Goal: Ask a question

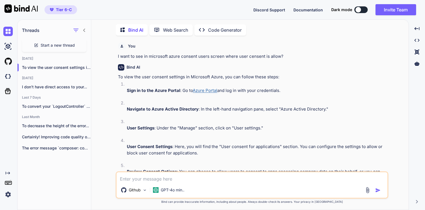
scroll to position [2, 0]
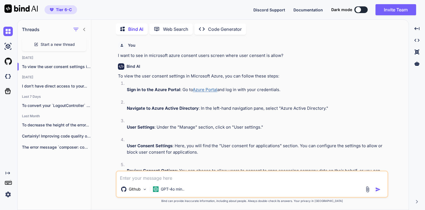
click at [48, 43] on span "Start a new thread" at bounding box center [58, 45] width 34 height 6
type textarea "x"
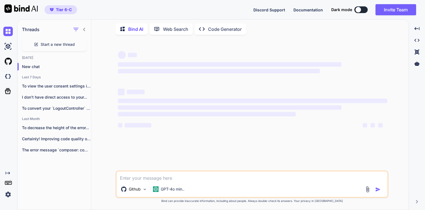
click at [141, 182] on div "Github GPT-4o min.." at bounding box center [252, 184] width 273 height 27
click at [136, 179] on textarea at bounding box center [252, 177] width 271 height 10
paste textarea "➜ [DEMOGRAPHIC_DATA]-Digital-Platform-6763 git:(main) node -v v14.21.3 ➜ Islami…"
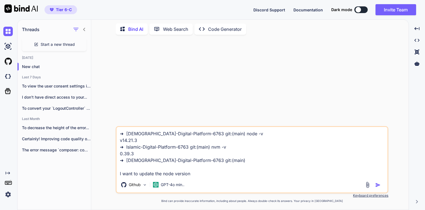
type textarea "➜ [DEMOGRAPHIC_DATA]-Digital-Platform-6763 git:(main) node -v v14.21.3 ➜ Islami…"
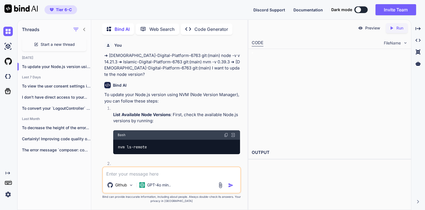
scroll to position [1, 0]
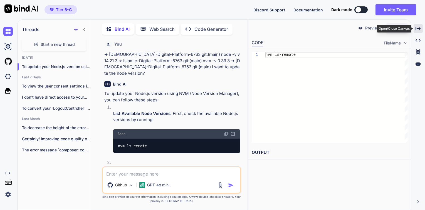
click at [419, 33] on div "Created with Pixso." at bounding box center [418, 28] width 9 height 9
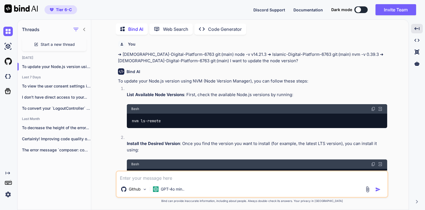
click at [374, 109] on img at bounding box center [373, 109] width 4 height 4
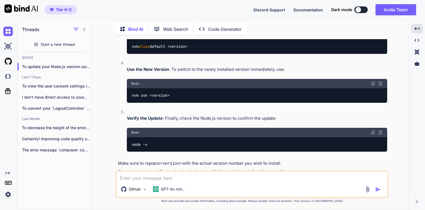
scroll to position [205, 0]
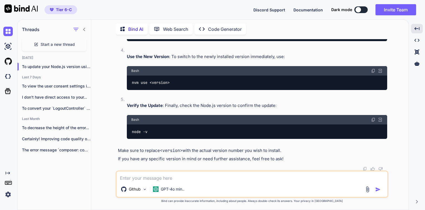
click at [165, 180] on textarea at bounding box center [252, 177] width 271 height 10
type textarea "I want to install the latest version?"
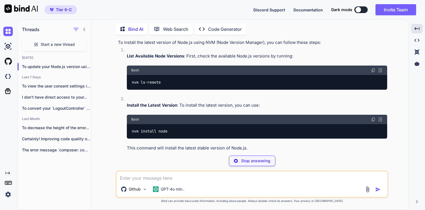
scroll to position [434, 0]
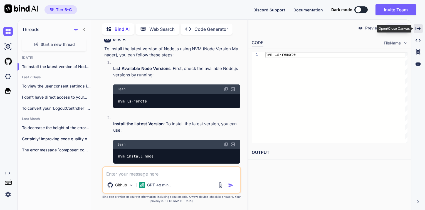
click at [417, 27] on icon "Created with Pixso." at bounding box center [418, 28] width 5 height 5
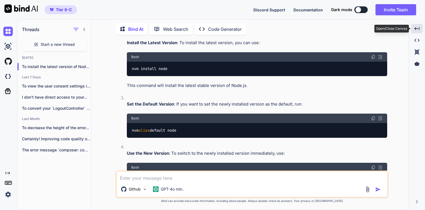
scroll to position [371, 0]
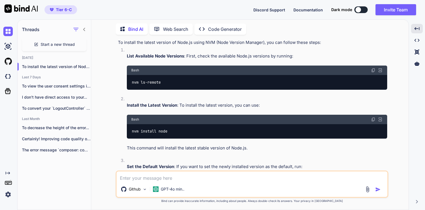
click at [371, 121] on img at bounding box center [373, 119] width 4 height 4
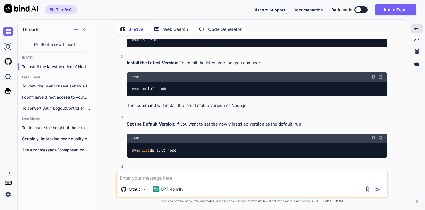
scroll to position [416, 0]
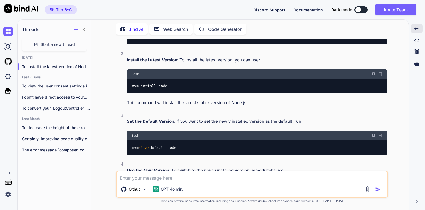
click at [373, 136] on img at bounding box center [373, 136] width 4 height 4
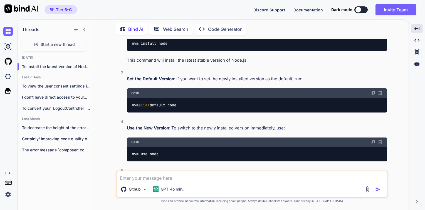
scroll to position [464, 0]
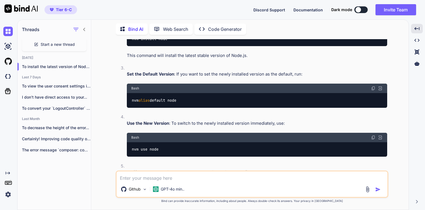
click at [375, 139] on img at bounding box center [373, 138] width 4 height 4
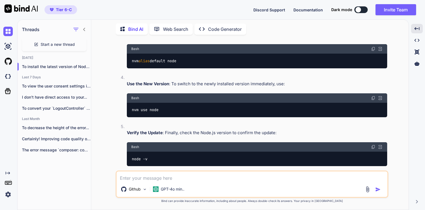
scroll to position [520, 0]
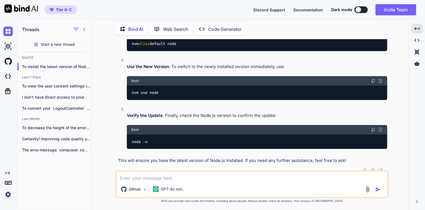
click at [374, 130] on img at bounding box center [373, 130] width 4 height 4
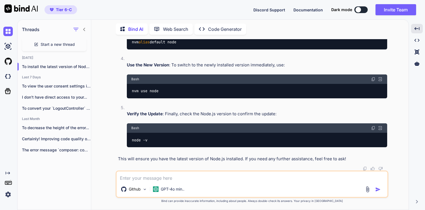
click at [213, 175] on textarea at bounding box center [252, 177] width 271 height 10
type textarea "I also want to update the npm version?"
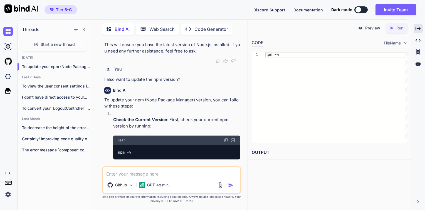
scroll to position [755, 0]
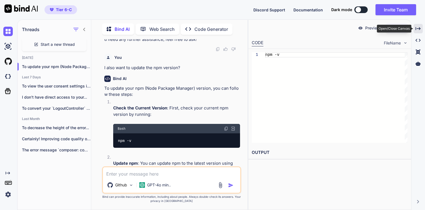
click at [420, 29] on icon at bounding box center [418, 28] width 5 height 3
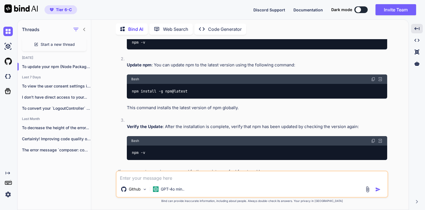
scroll to position [729, 0]
